Goal: Task Accomplishment & Management: Manage account settings

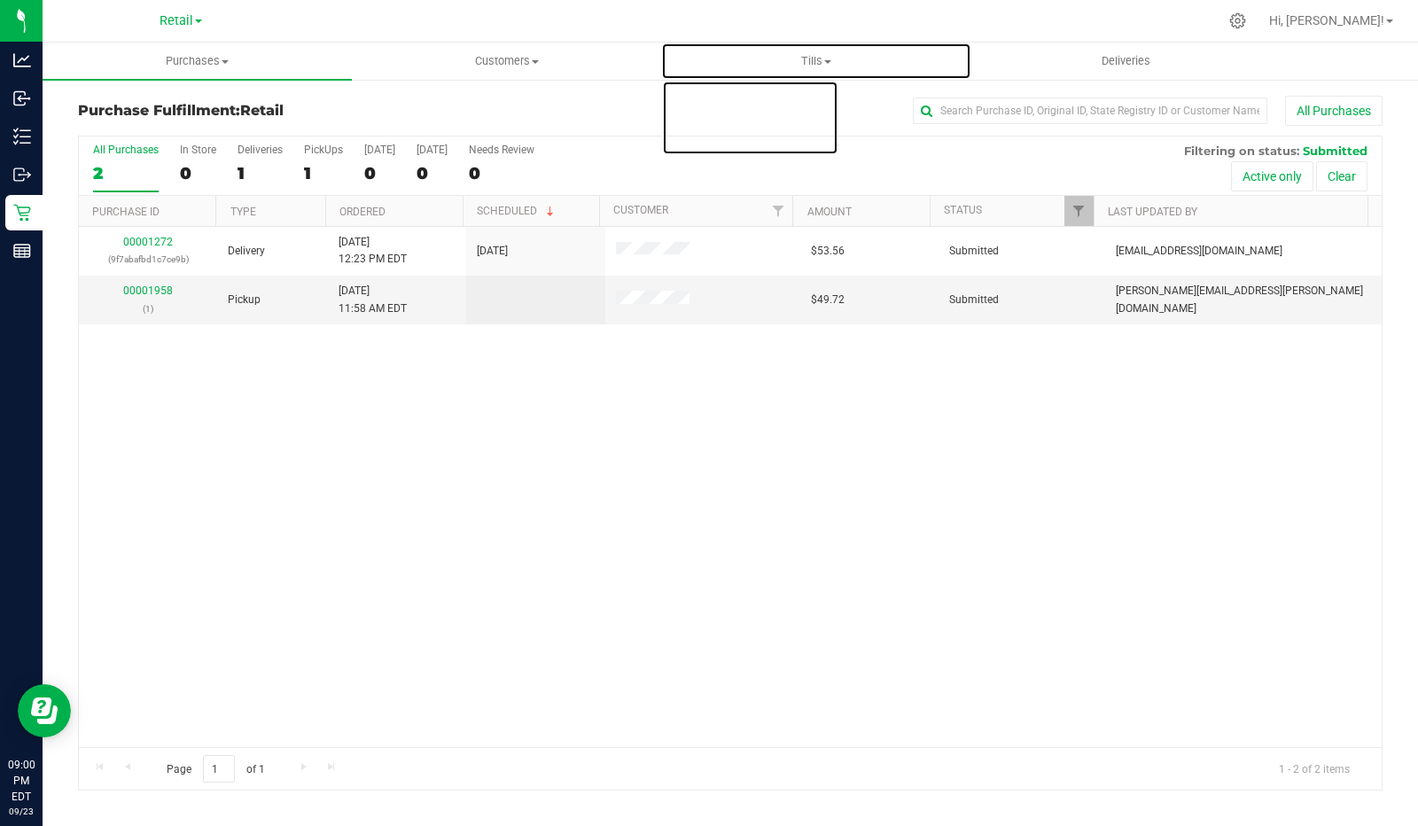
click at [847, 56] on span "Tills" at bounding box center [815, 61] width 307 height 16
click at [734, 106] on span "Manage tills" at bounding box center [721, 106] width 120 height 15
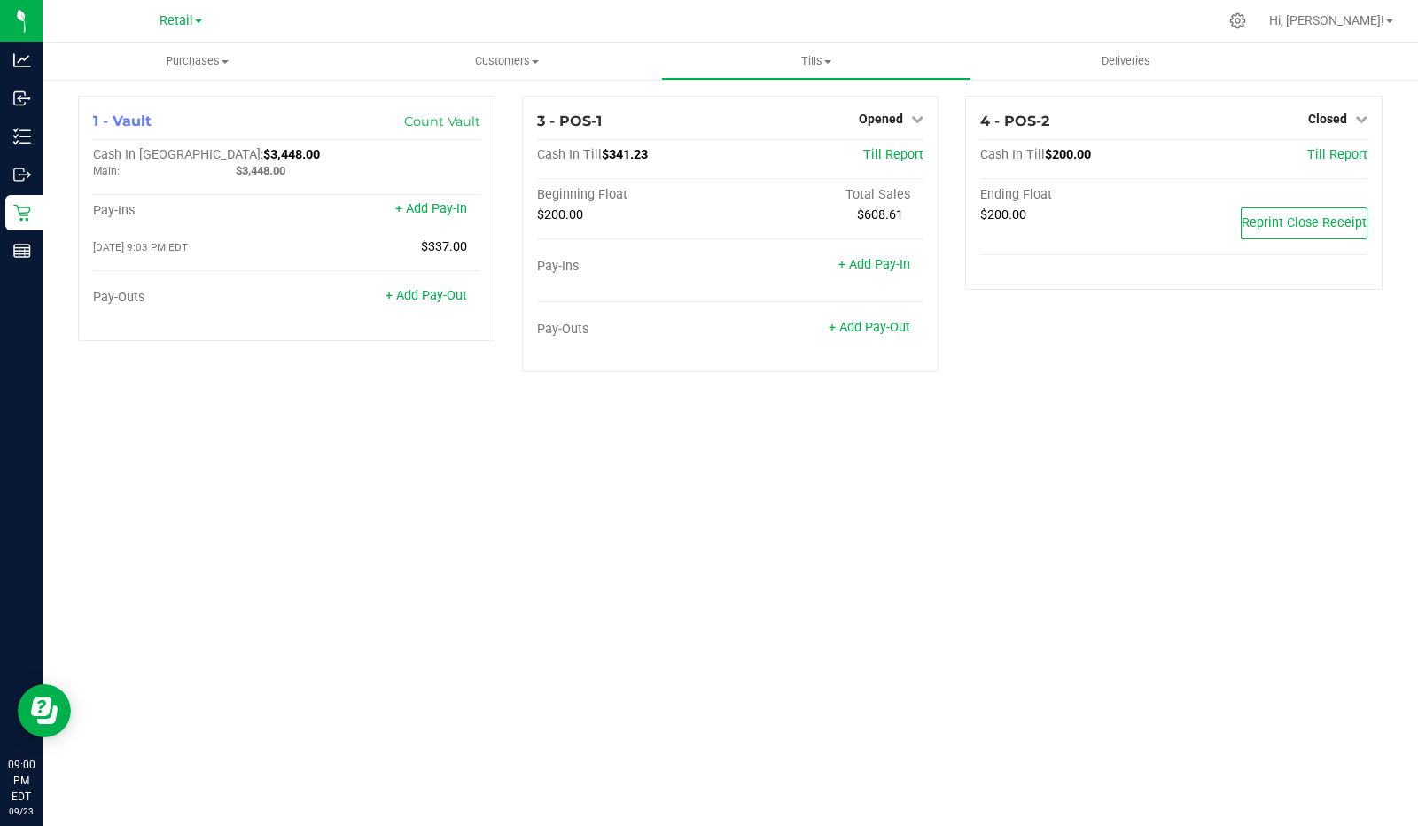
click at [842, 133] on div "3 - POS-1 Opened Close Till Cash In Till $341.23 Till Report Beginning Float To…" at bounding box center [730, 234] width 417 height 276
click at [882, 118] on span "Opened" at bounding box center [881, 119] width 44 height 14
click at [871, 160] on link "Close Till" at bounding box center [884, 156] width 48 height 14
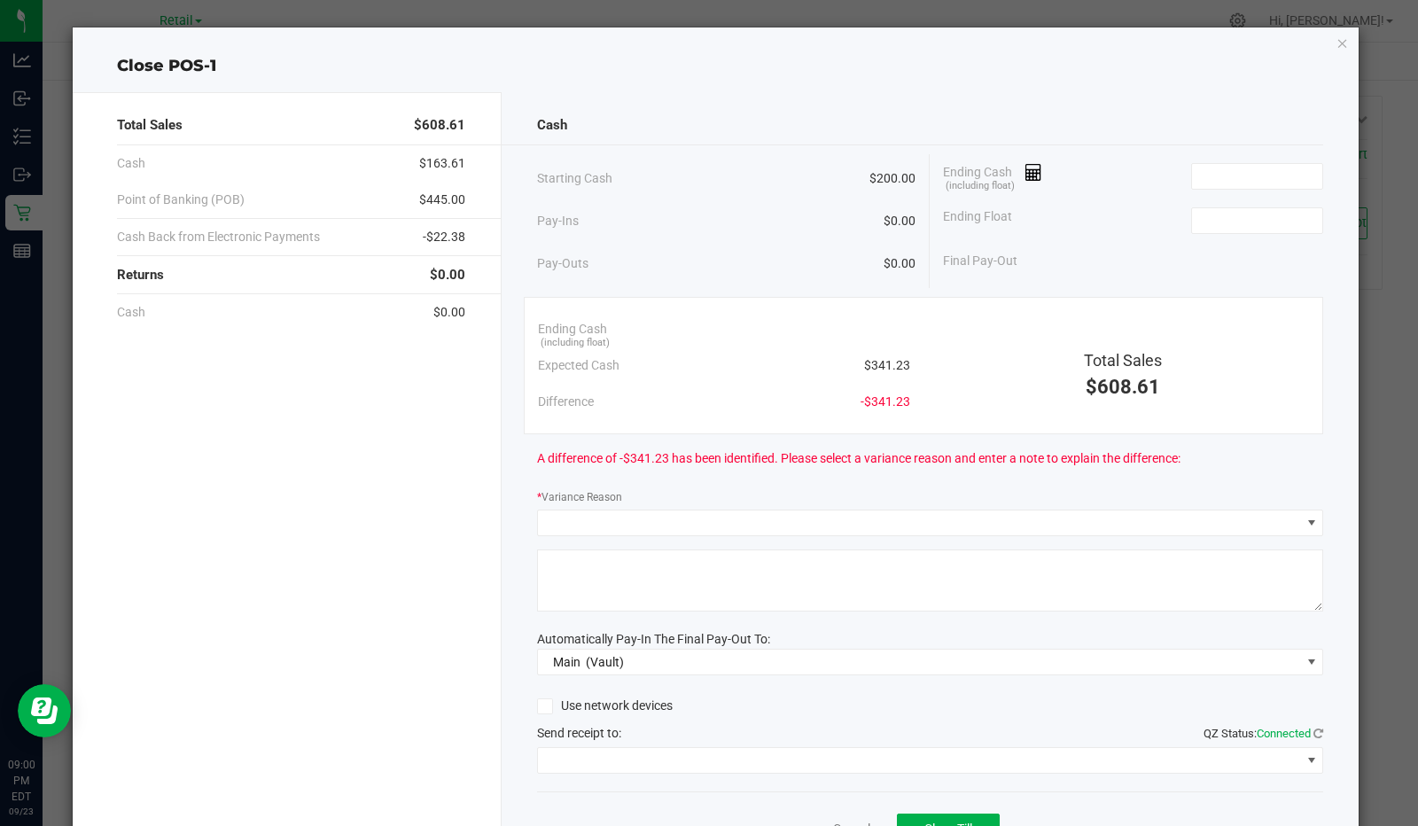
click at [1015, 174] on span at bounding box center [1027, 172] width 30 height 14
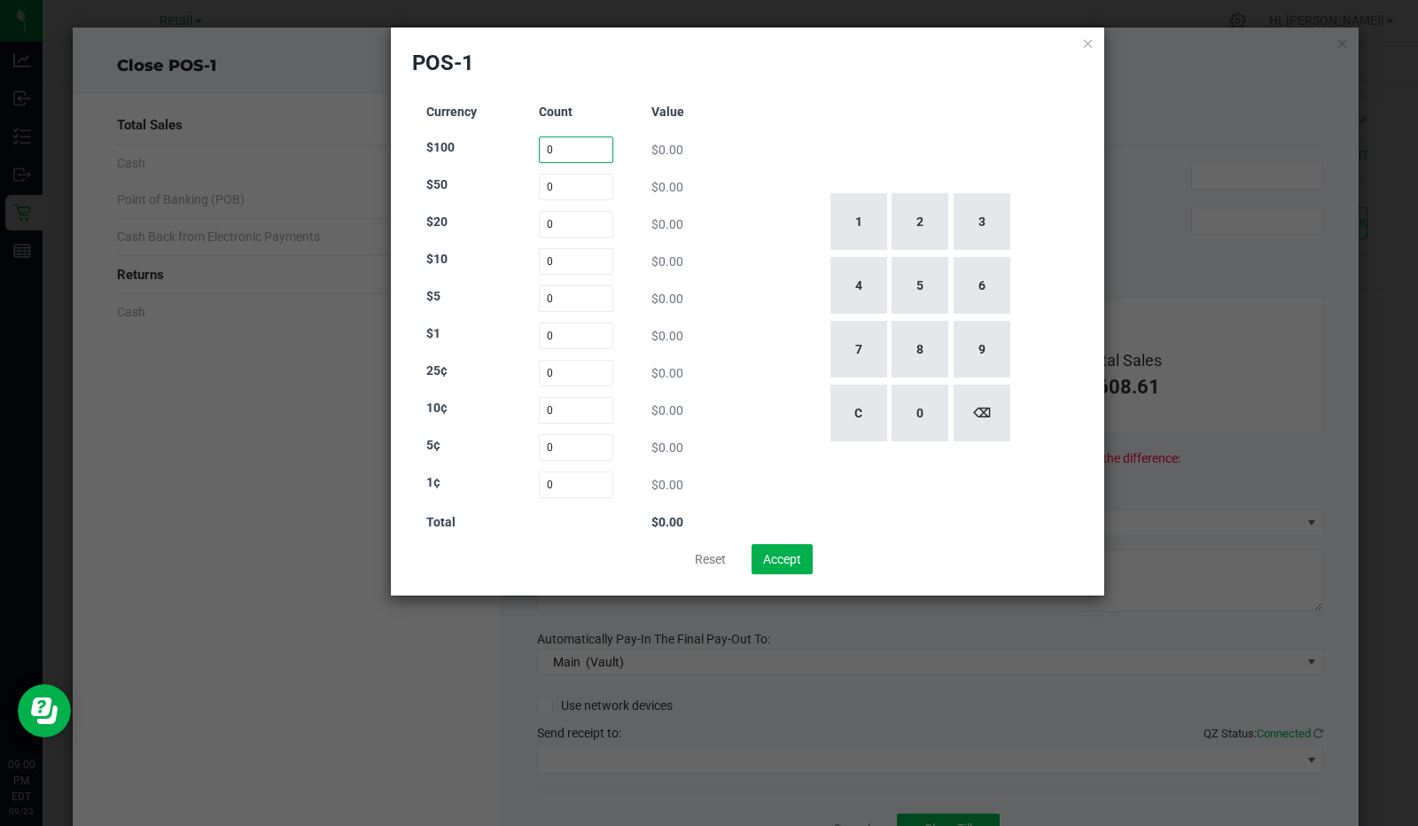
click at [570, 149] on input "0" at bounding box center [576, 149] width 75 height 27
click at [855, 226] on button "1" at bounding box center [858, 221] width 57 height 57
type input "1"
click at [574, 227] on input "0" at bounding box center [576, 224] width 75 height 27
click at [853, 227] on button "1" at bounding box center [858, 221] width 57 height 57
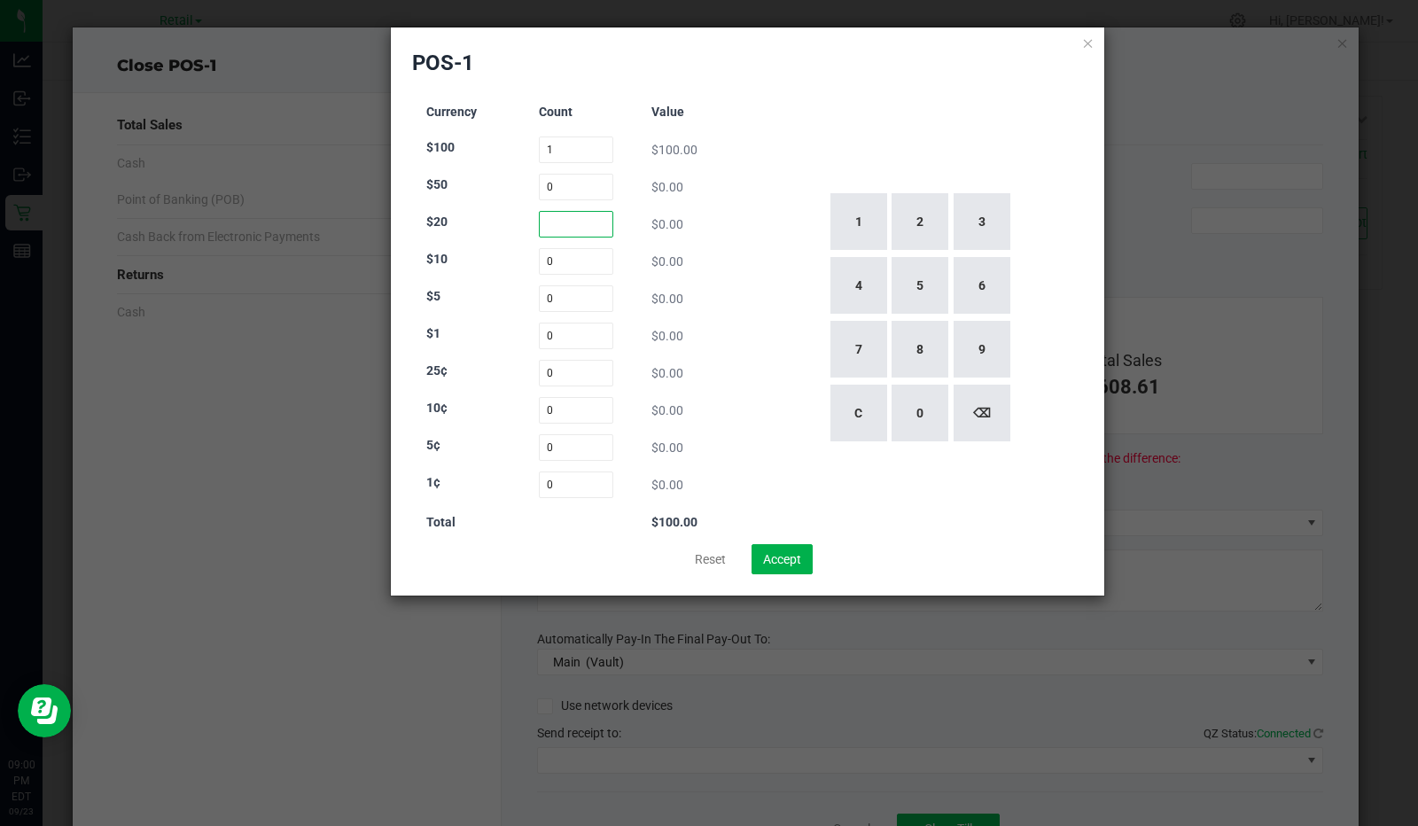
type input "1"
click at [580, 261] on input "0" at bounding box center [576, 261] width 75 height 27
click at [846, 209] on button "1" at bounding box center [858, 221] width 57 height 57
click at [906, 393] on button "0" at bounding box center [919, 413] width 57 height 57
type input "10"
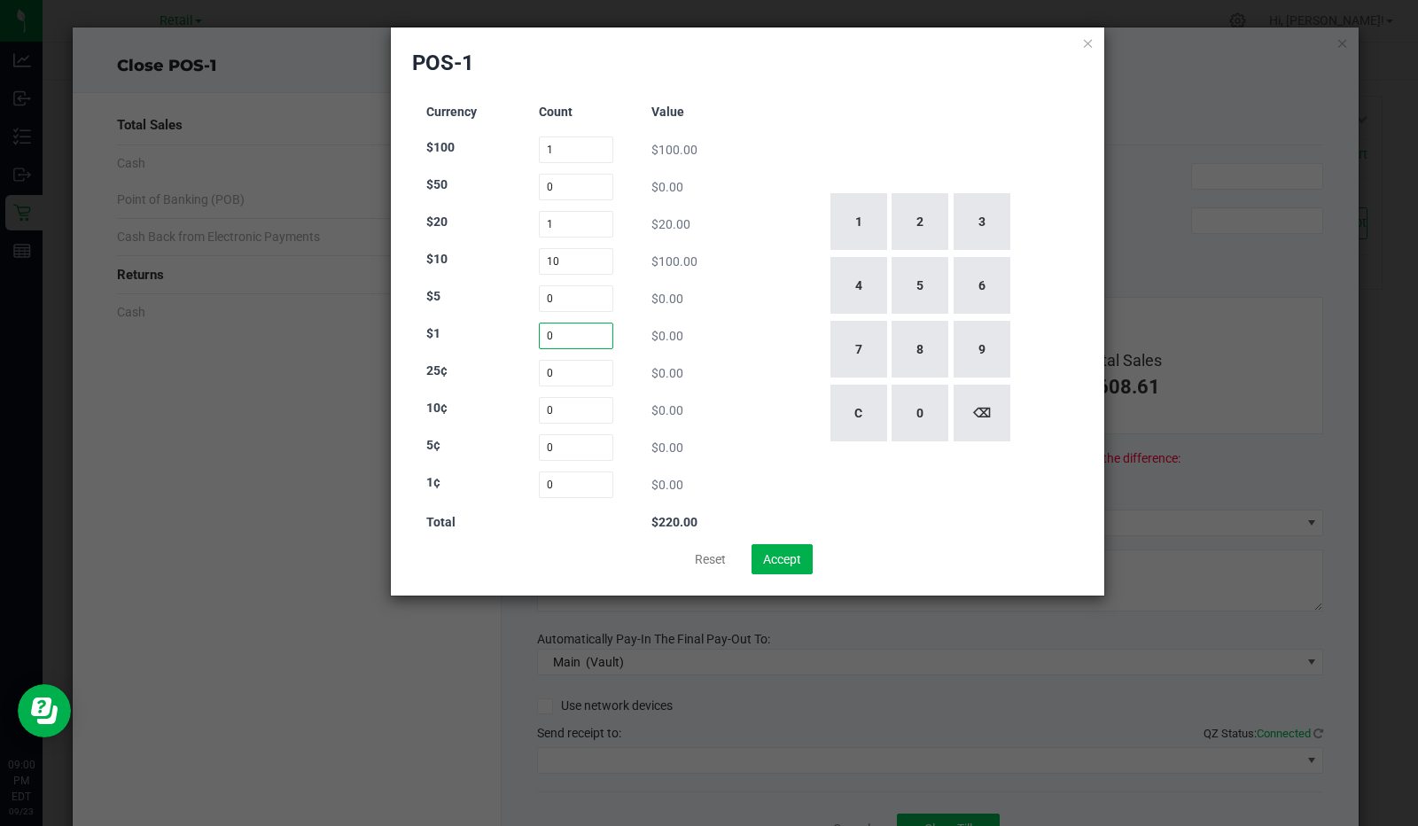
click at [551, 333] on input "0" at bounding box center [576, 336] width 75 height 27
click at [581, 295] on input "0" at bounding box center [576, 298] width 75 height 27
type input "0"
click at [863, 227] on button "1" at bounding box center [858, 221] width 57 height 57
click at [848, 225] on button "1" at bounding box center [858, 221] width 57 height 57
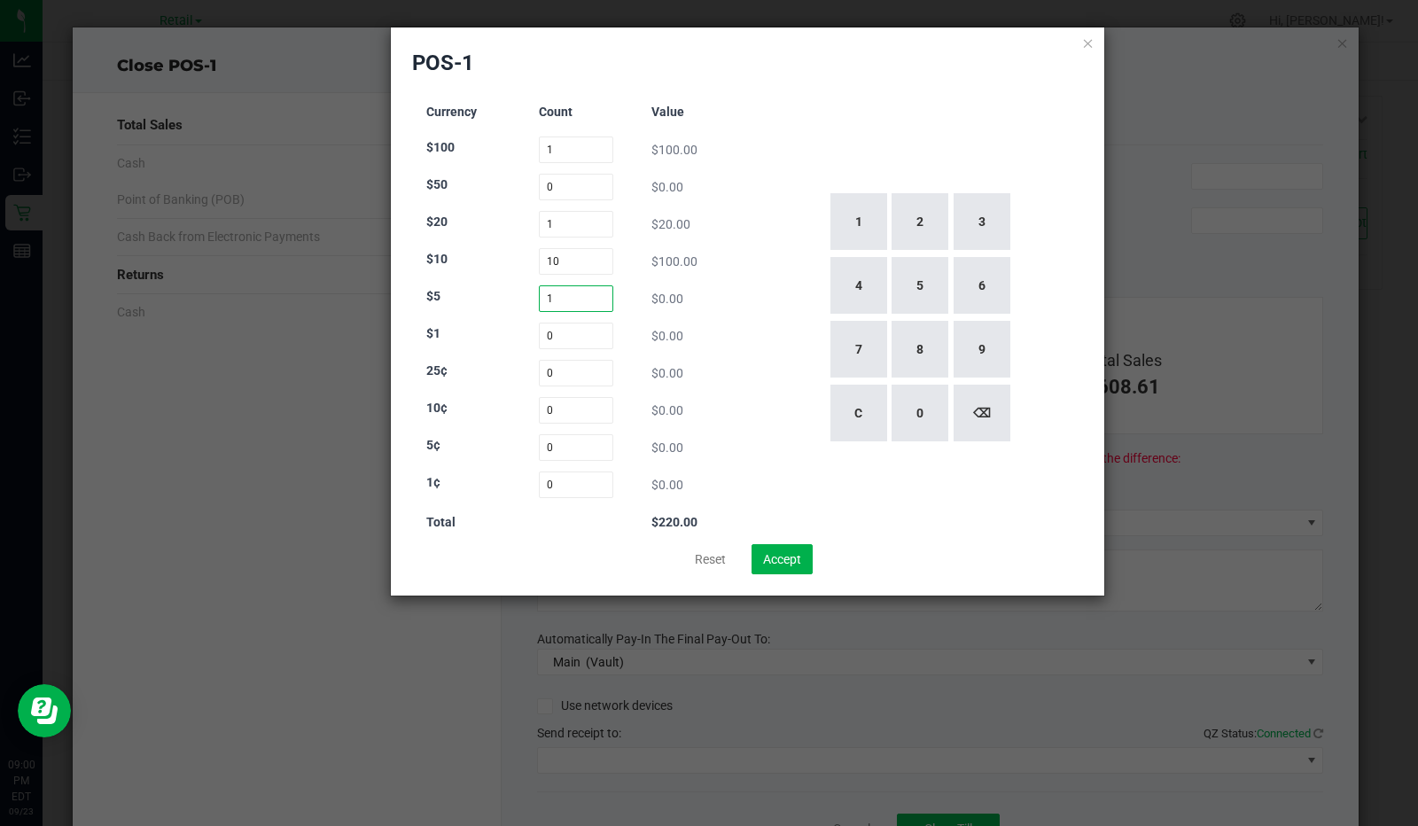
type input "11"
click at [519, 341] on div "$1 0 $0.00" at bounding box center [576, 336] width 300 height 27
click at [592, 335] on input "0" at bounding box center [576, 336] width 75 height 27
click at [988, 276] on button "6" at bounding box center [981, 285] width 57 height 57
click at [931, 350] on button "8" at bounding box center [919, 349] width 57 height 57
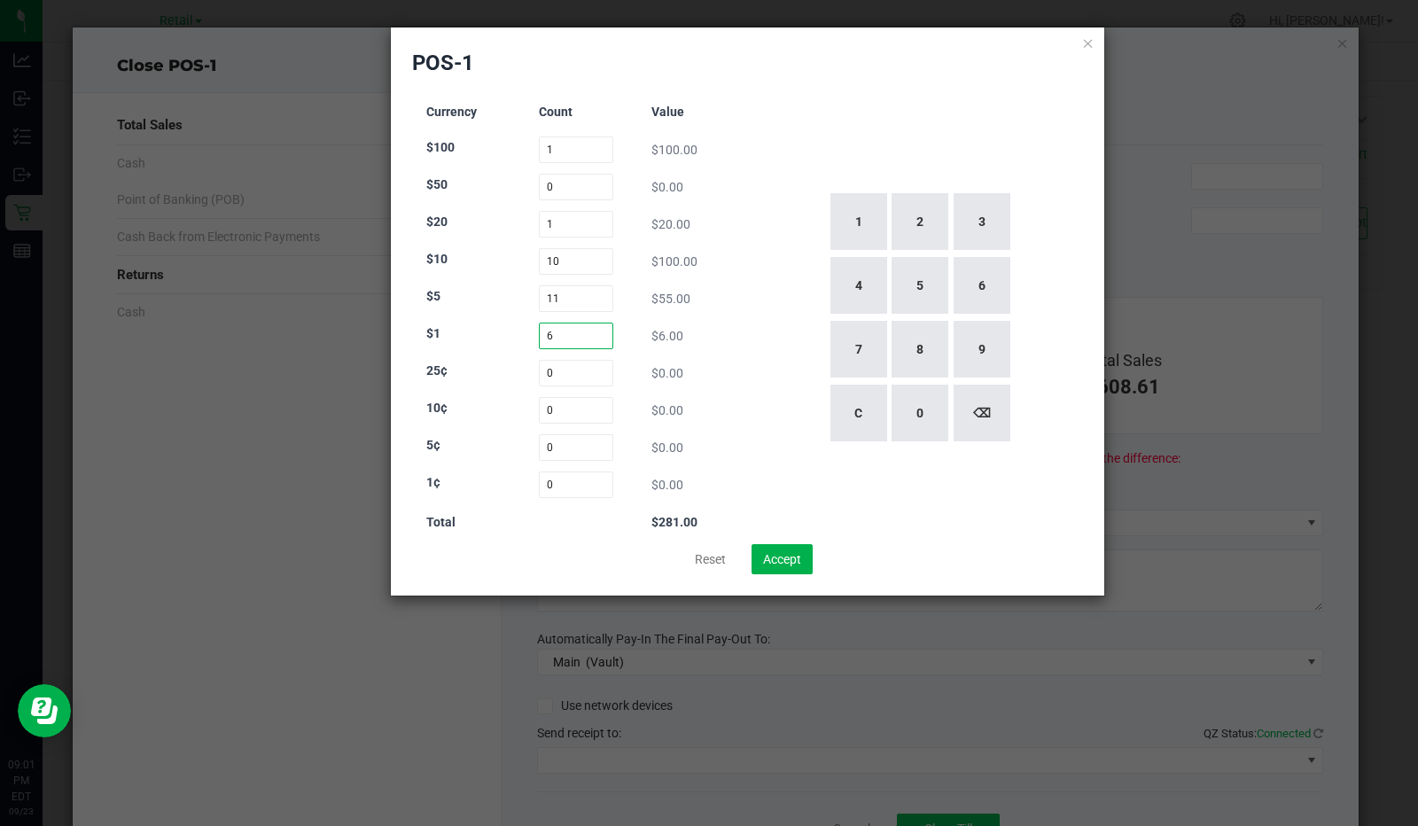
type input "68"
click at [778, 330] on div "1 2 3 4 5 6 7 8 9 C 0 ⌫" at bounding box center [919, 317] width 329 height 453
click at [776, 396] on div "1 2 3 4 5 6 7 8 9 C 0 ⌫" at bounding box center [919, 317] width 329 height 453
click at [782, 558] on button "Accept" at bounding box center [781, 559] width 61 height 30
type input "$343.00"
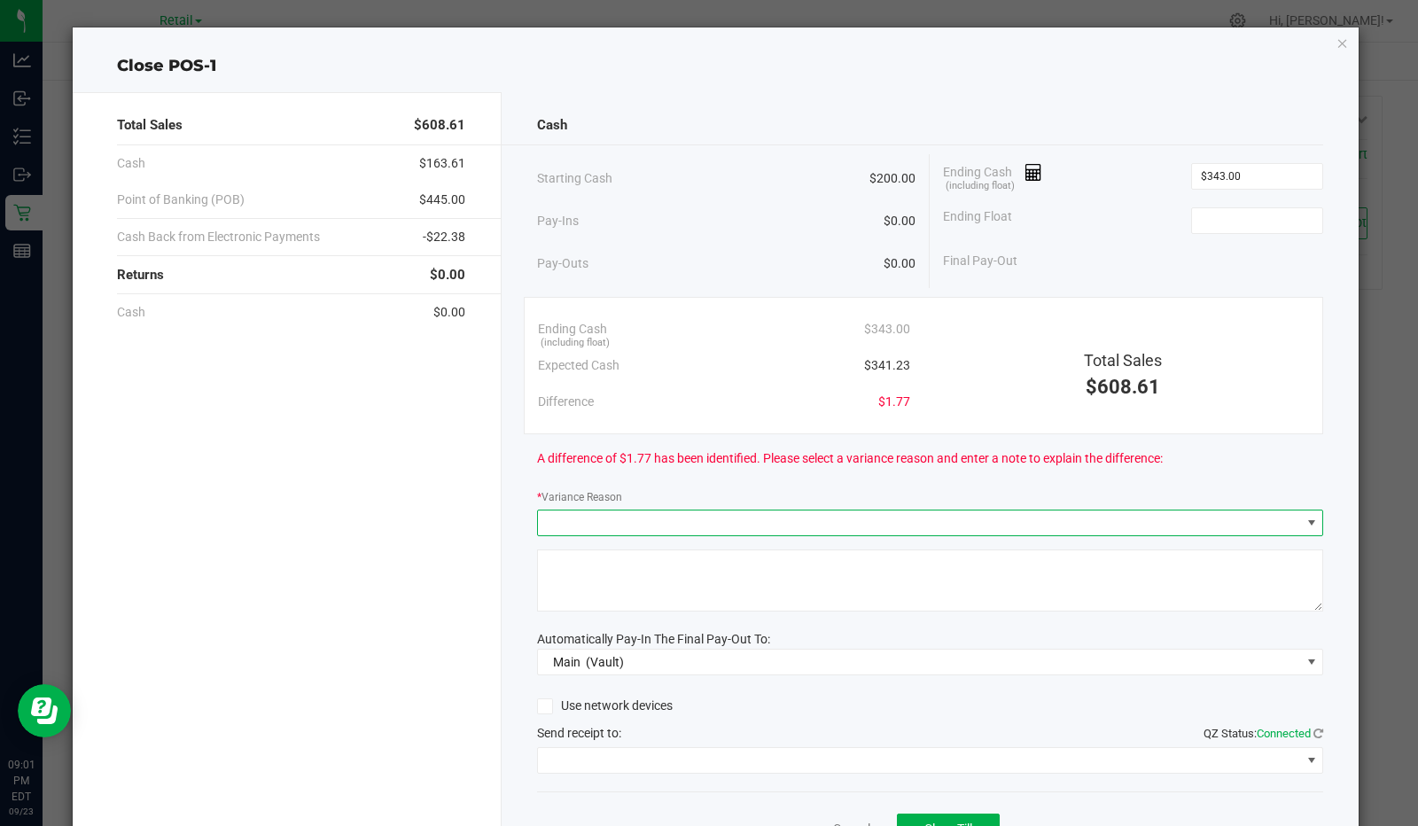
click at [773, 512] on span at bounding box center [919, 522] width 763 height 25
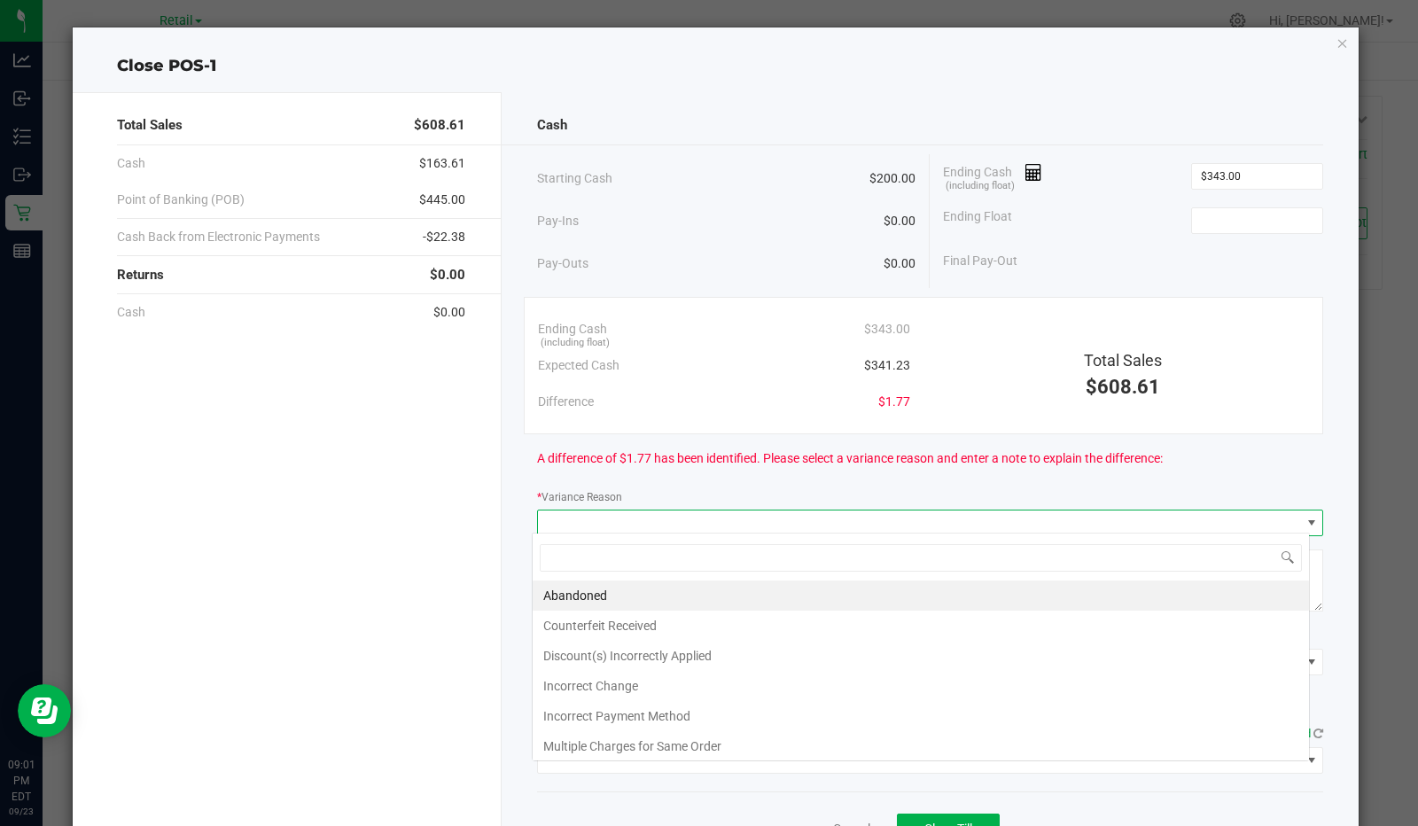
scroll to position [26, 778]
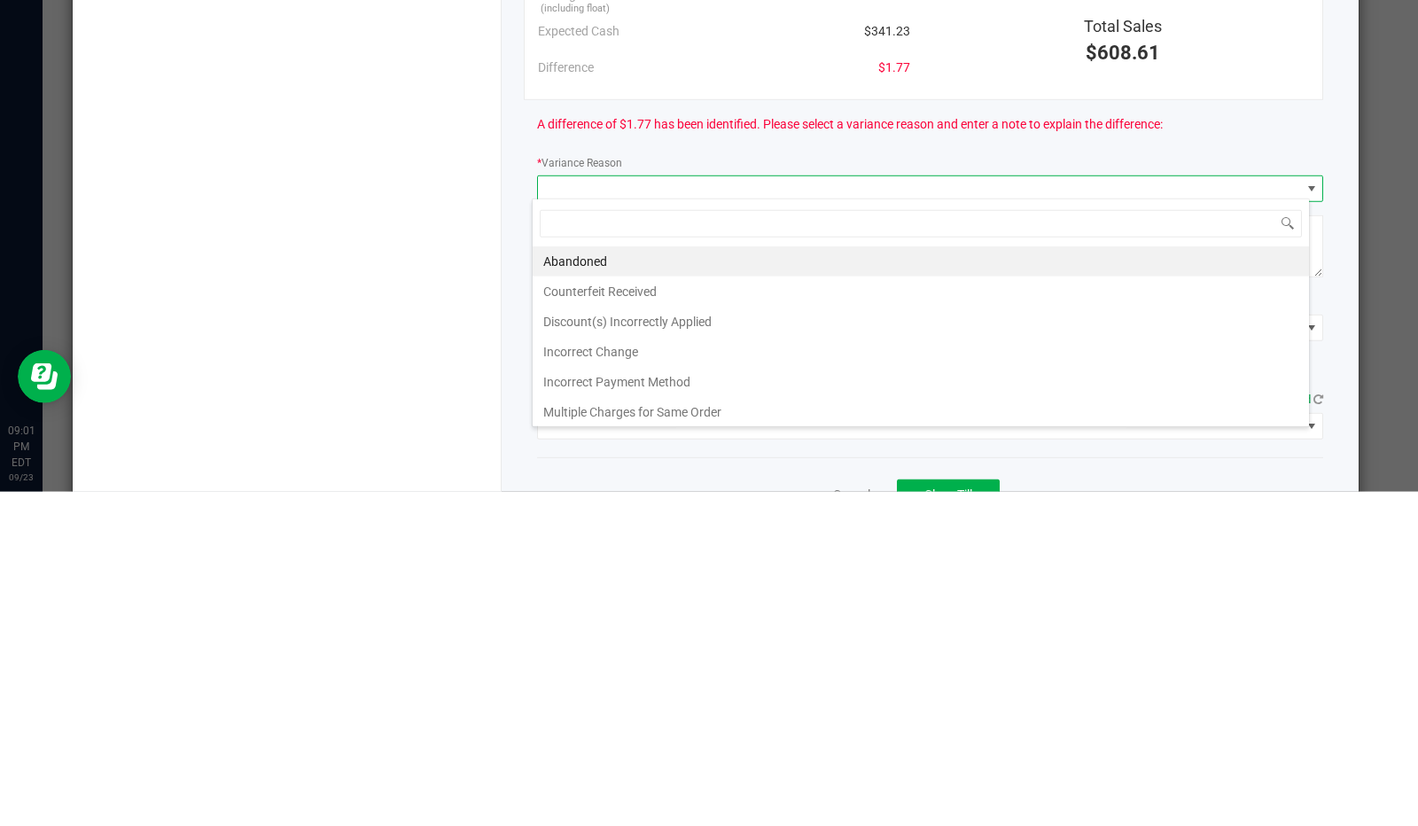
click at [622, 674] on li "Incorrect Change" at bounding box center [921, 686] width 776 height 30
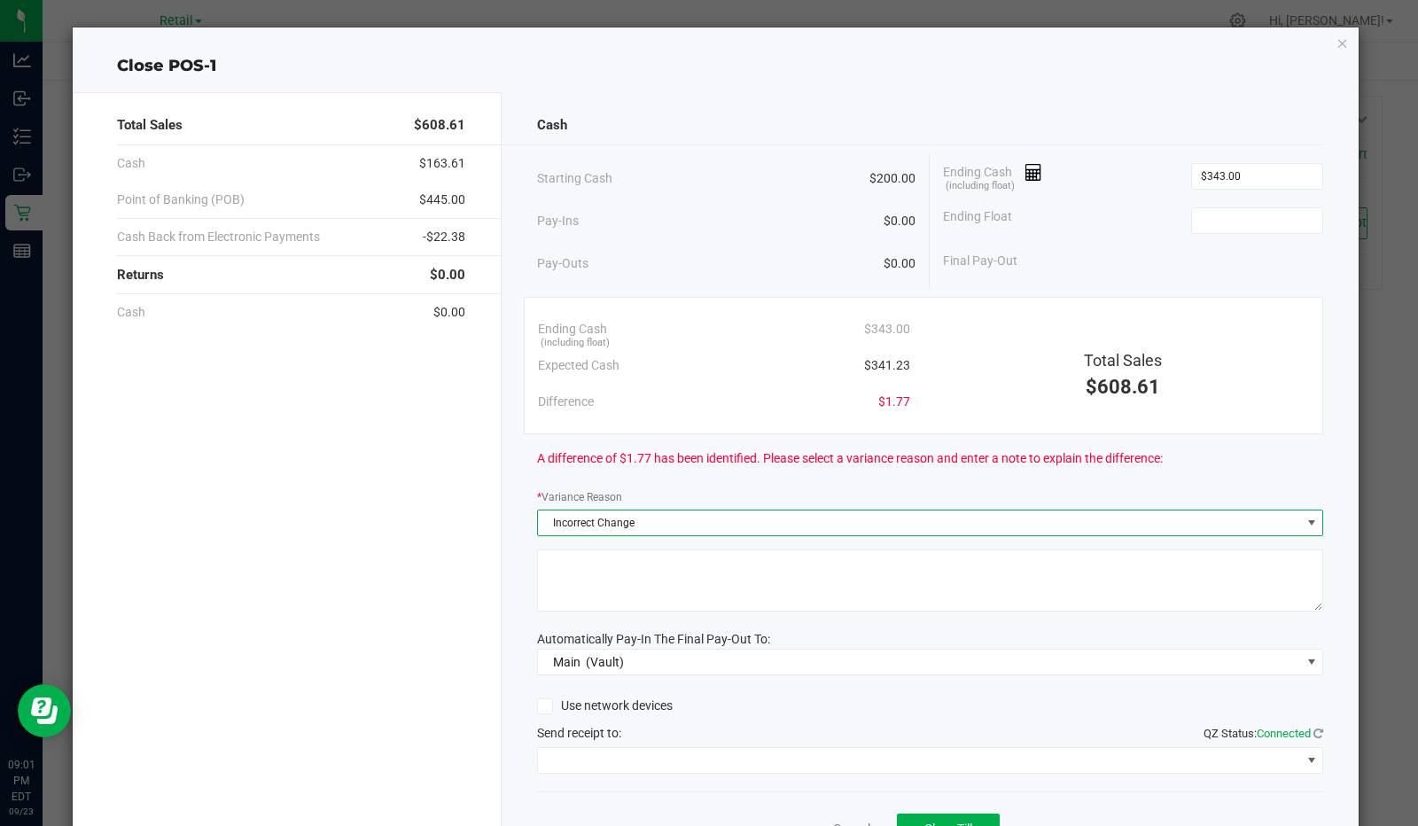
click at [644, 559] on textarea at bounding box center [930, 580] width 787 height 62
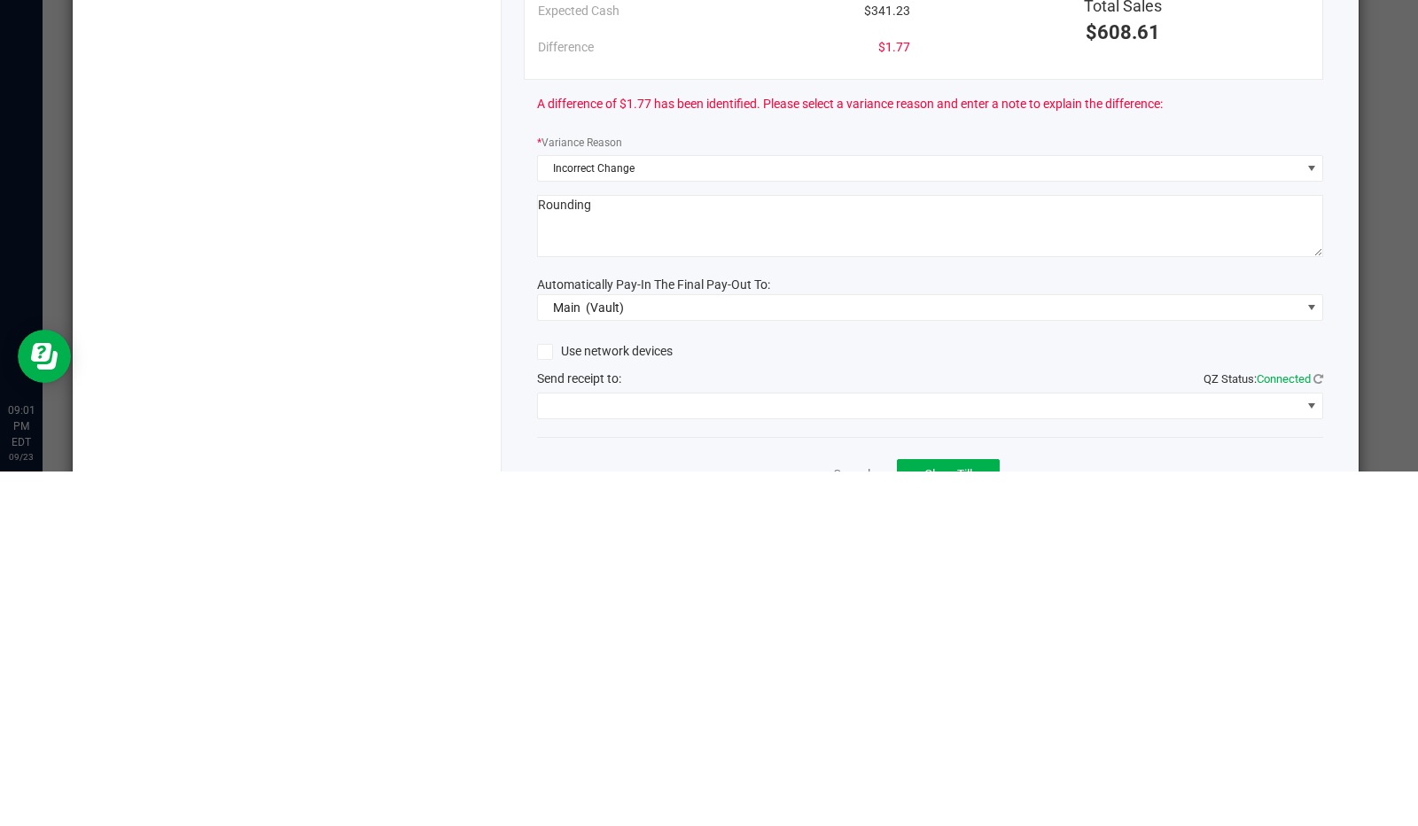
type textarea "Rounding"
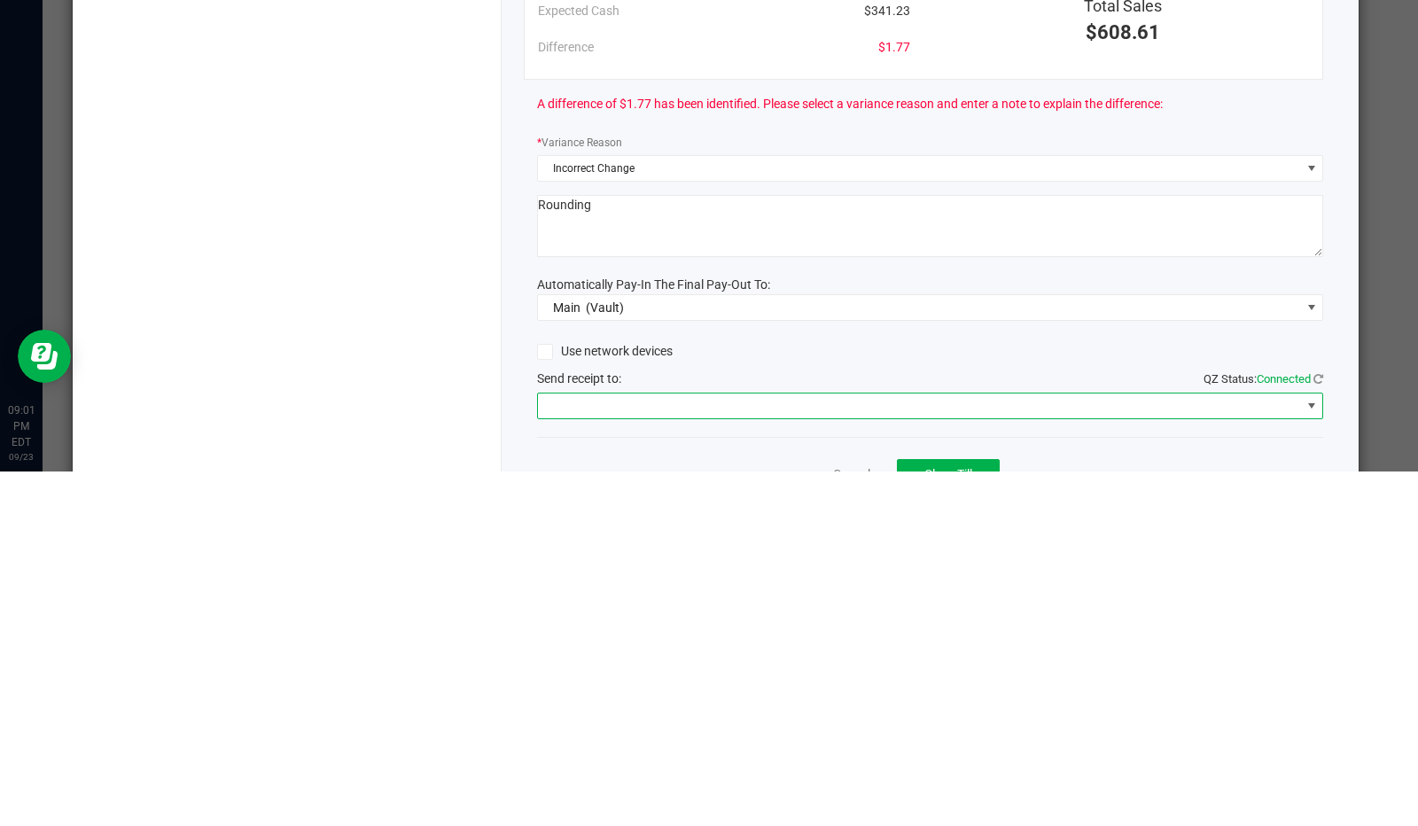
click at [689, 765] on span at bounding box center [919, 760] width 763 height 25
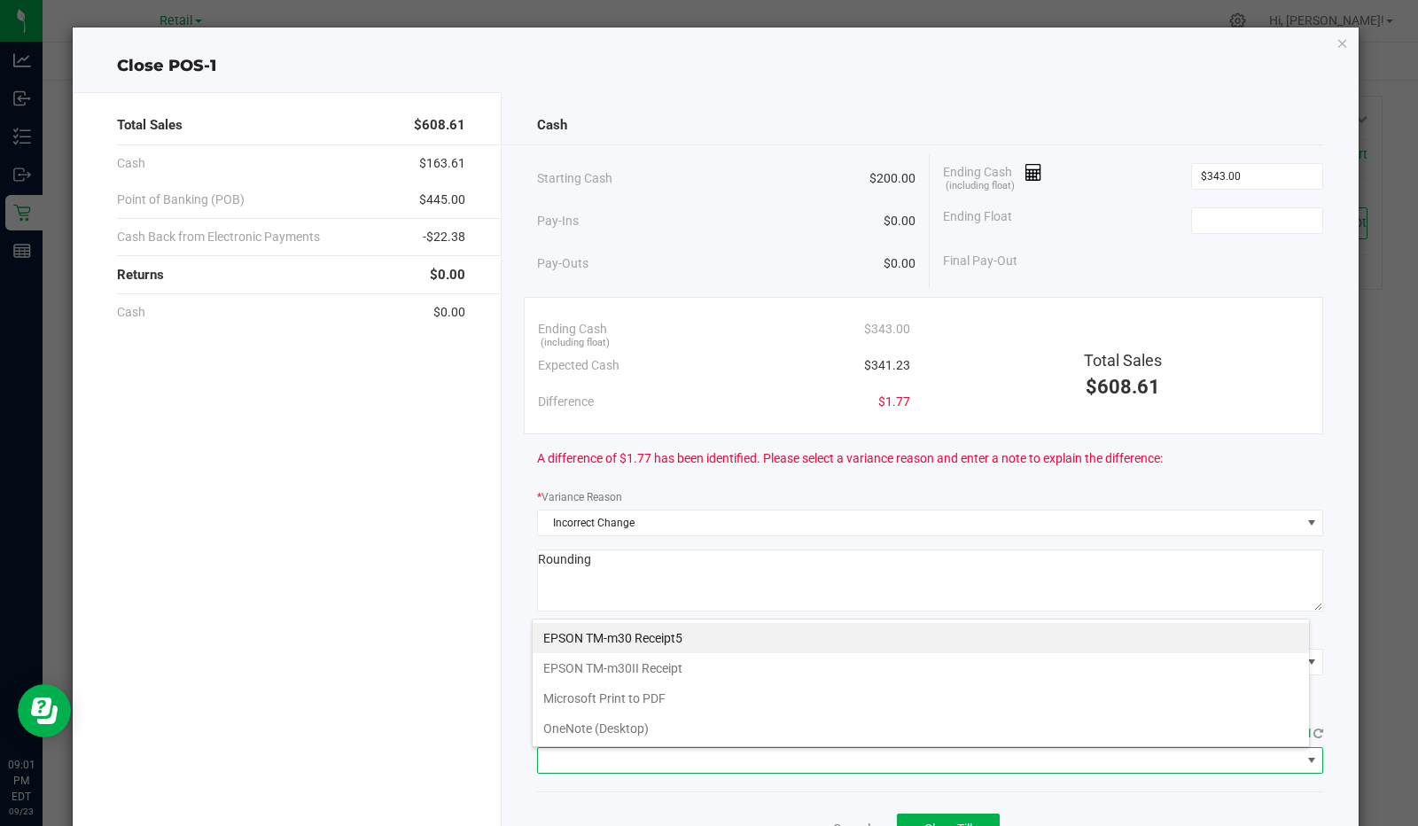
click at [689, 674] on Receipt "EPSON TM-m30II Receipt" at bounding box center [921, 668] width 776 height 30
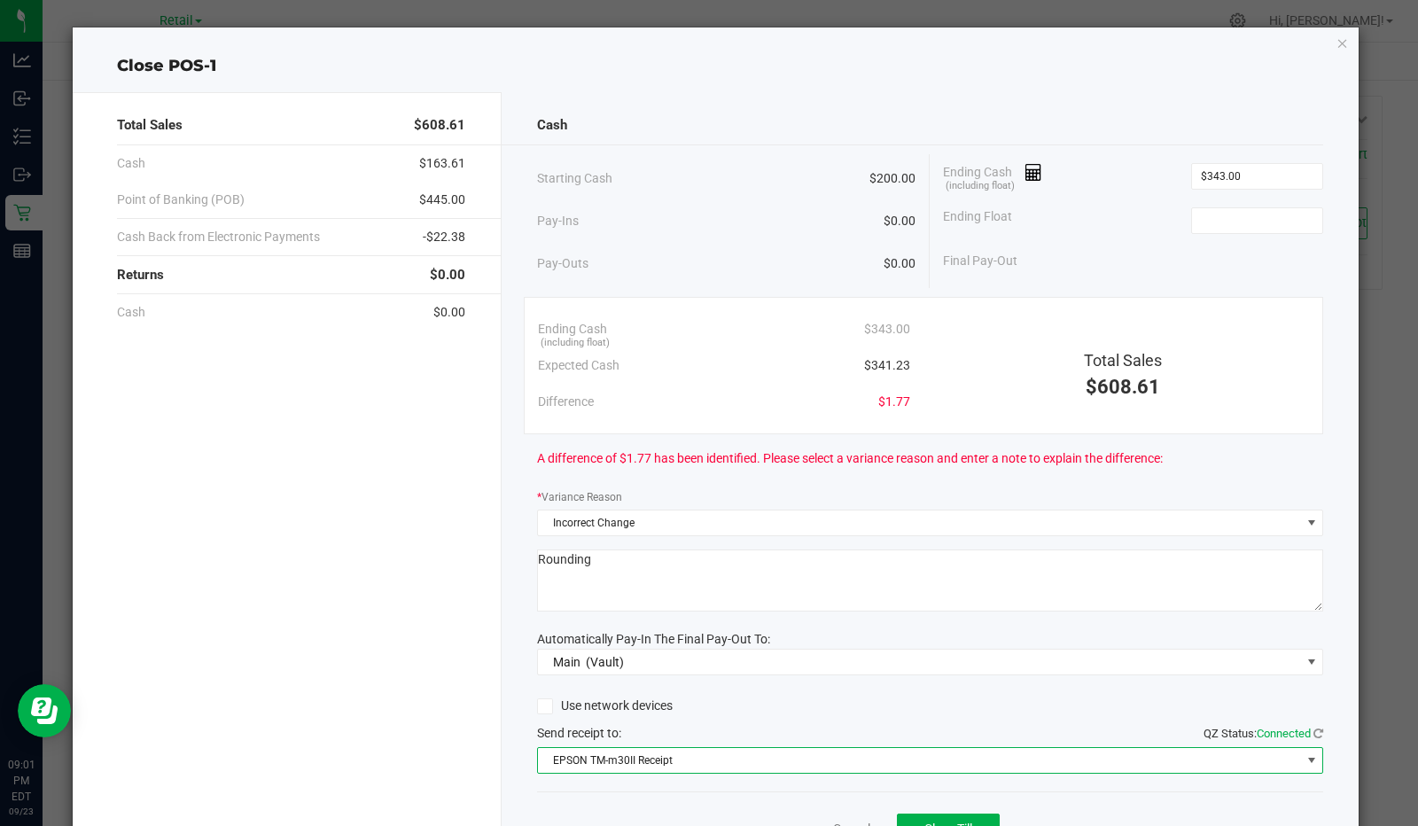
click at [1277, 208] on input at bounding box center [1257, 220] width 130 height 25
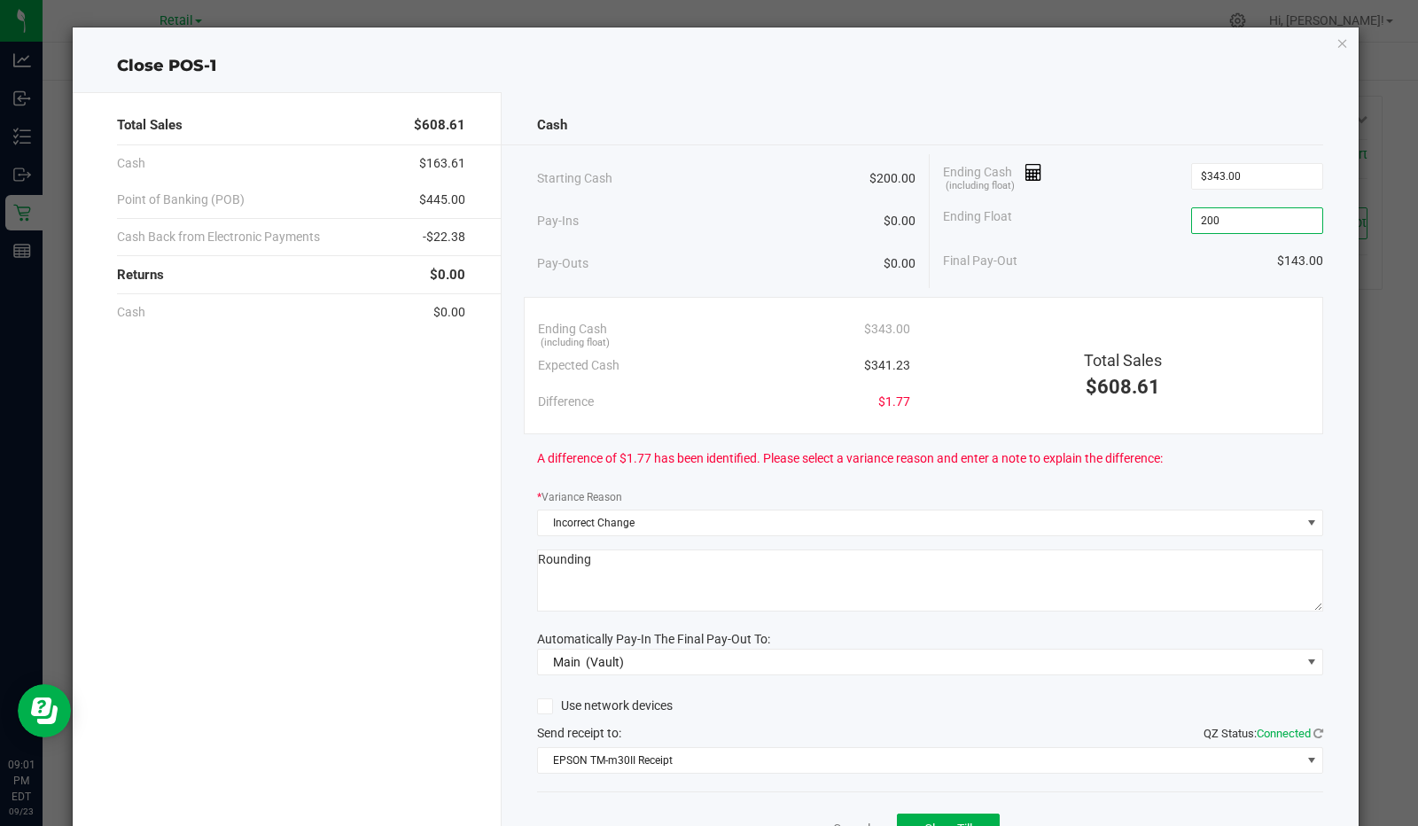
scroll to position [86, 0]
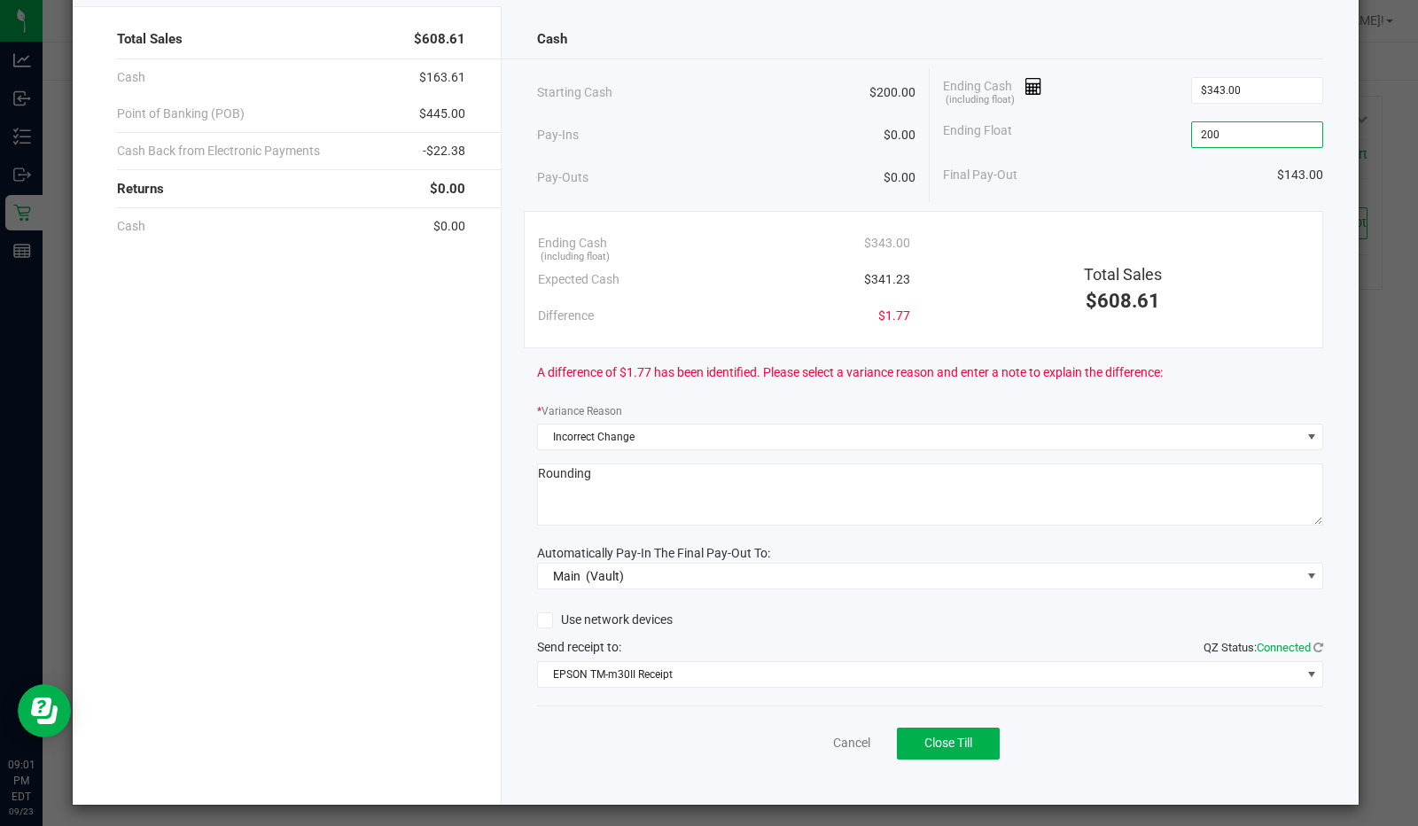
click at [1046, 338] on div "Ending Cash (including float) $343.00 Expected Cash $341.23 Difference $1.77 To…" at bounding box center [924, 279] width 800 height 137
type input "$200.00"
click at [960, 735] on span "Close Till" at bounding box center [948, 742] width 48 height 14
